Goal: Navigation & Orientation: Go to known website

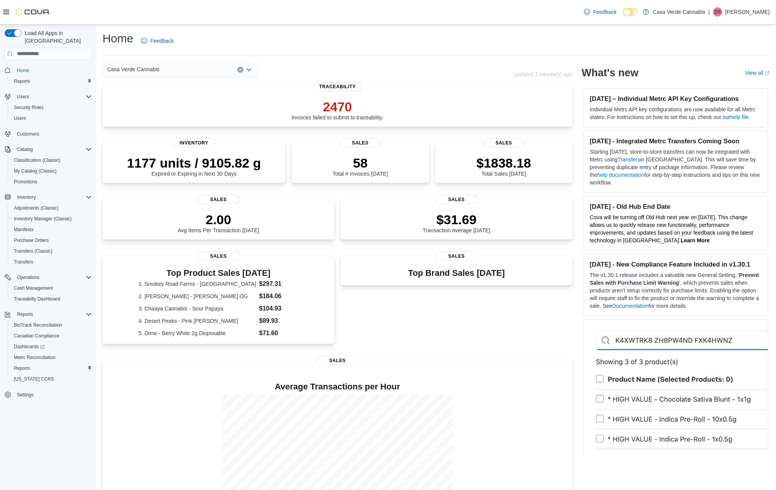
click at [526, 310] on div "Top Brand Sales Today Sales" at bounding box center [457, 303] width 232 height 95
